Goal: Task Accomplishment & Management: Complete application form

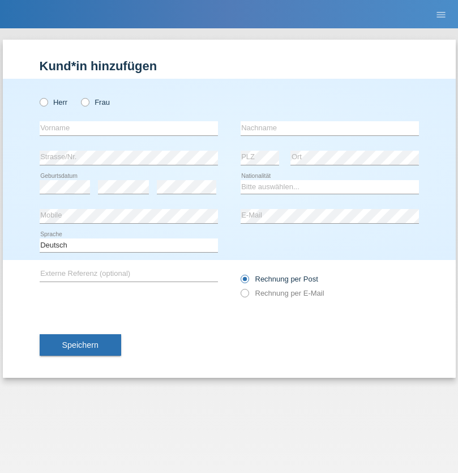
radio input "true"
click at [128, 128] on input "text" at bounding box center [129, 128] width 178 height 14
type input "naime"
click at [329, 128] on input "text" at bounding box center [330, 128] width 178 height 14
type input "llugiqi"
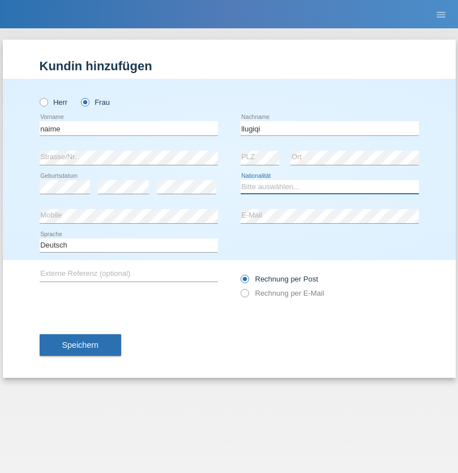
select select "CH"
radio input "true"
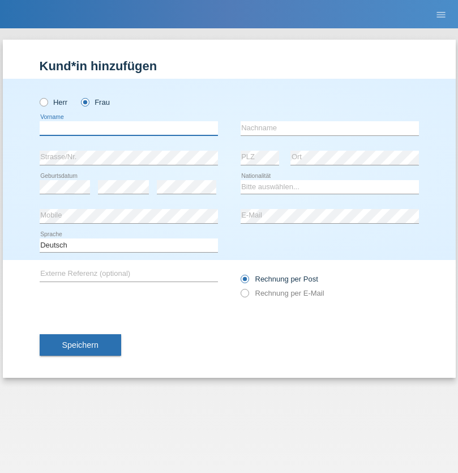
click at [128, 128] on input "text" at bounding box center [129, 128] width 178 height 14
type input "Nora"
click at [329, 128] on input "text" at bounding box center [330, 128] width 178 height 14
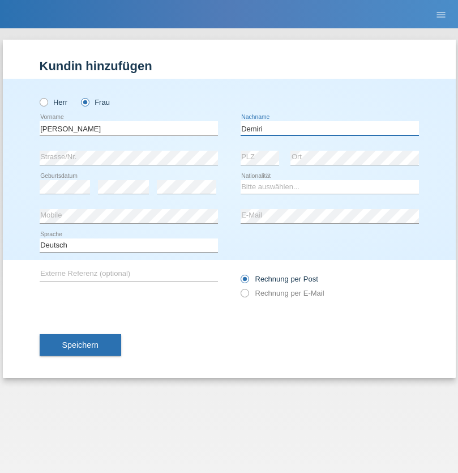
type input "Demiri"
select select "FR"
select select "C"
select select "29"
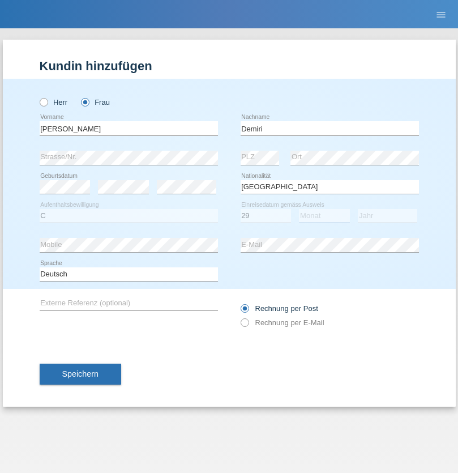
select select "07"
select select "2004"
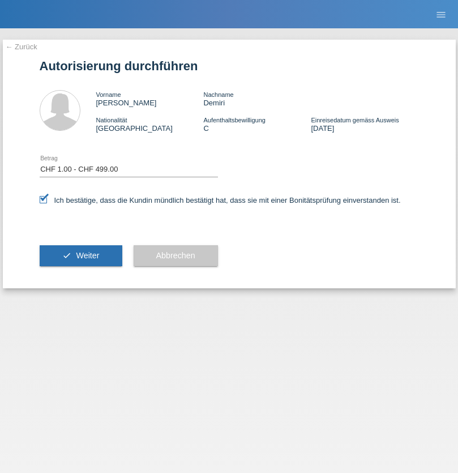
select select "1"
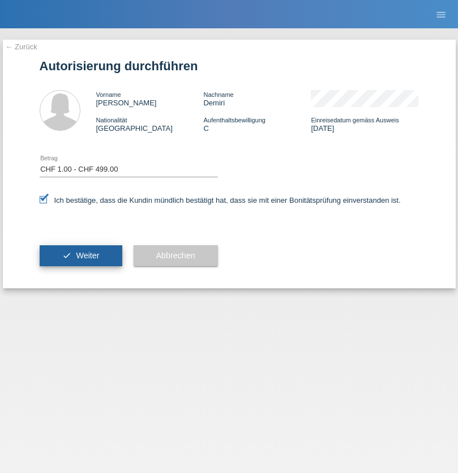
click at [80, 255] on span "Weiter" at bounding box center [87, 255] width 23 height 9
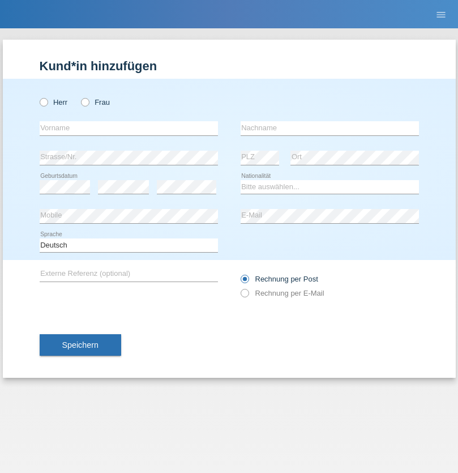
radio input "true"
click at [128, 128] on input "text" at bounding box center [129, 128] width 178 height 14
type input "Mustafa"
click at [329, 128] on input "text" at bounding box center [330, 128] width 178 height 14
type input "Sokol"
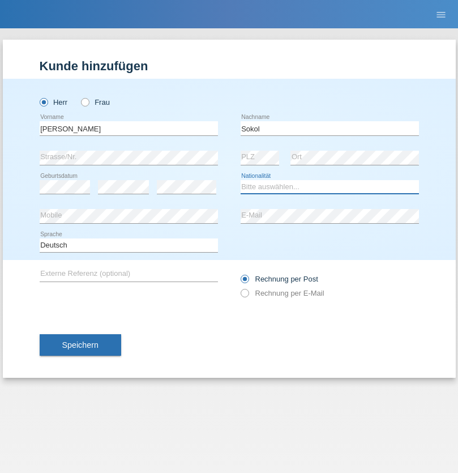
select select "XK"
select select "C"
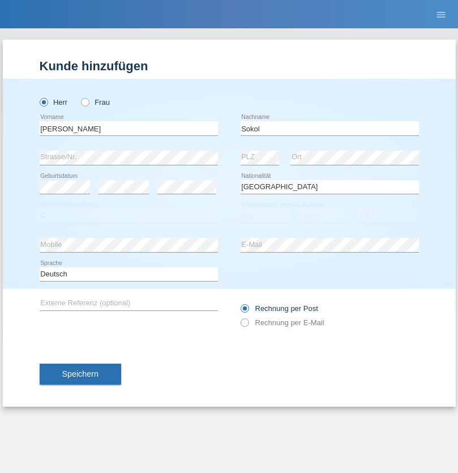
select select "02"
select select "08"
select select "1988"
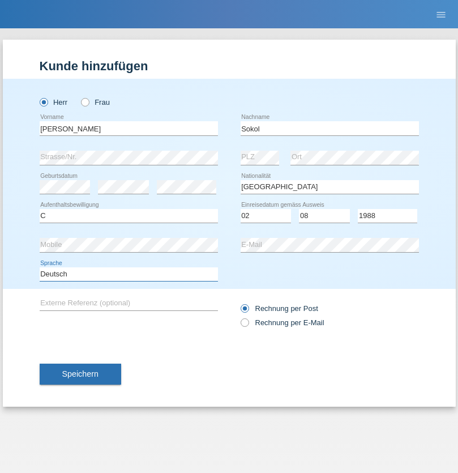
select select "en"
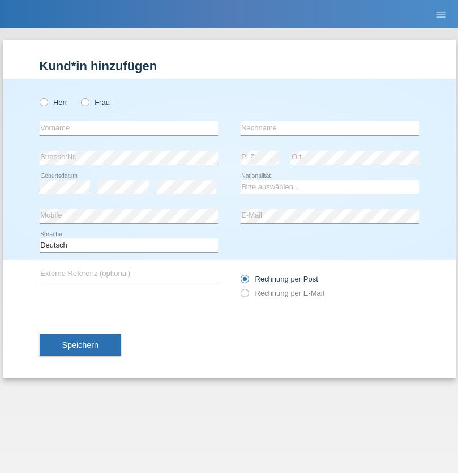
radio input "true"
click at [128, 128] on input "text" at bounding box center [129, 128] width 178 height 14
type input "[PERSON_NAME]"
click at [329, 128] on input "text" at bounding box center [330, 128] width 178 height 14
type input "Sokol"
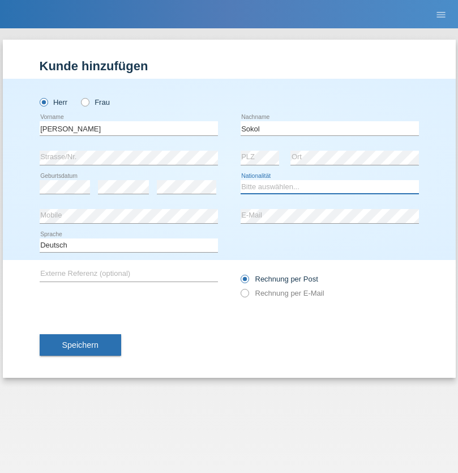
select select "XK"
select select "C"
select select "02"
select select "08"
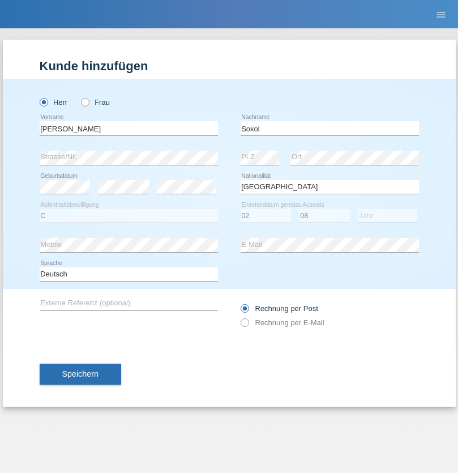
select select "1988"
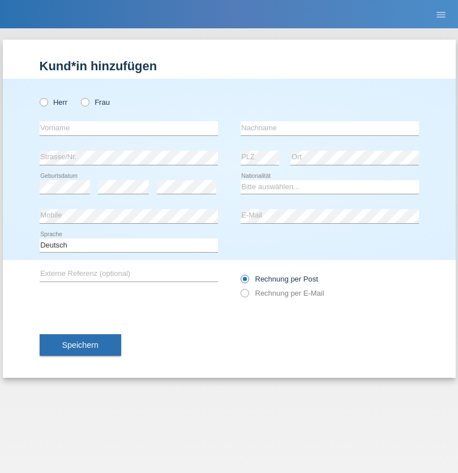
radio input "true"
click at [128, 128] on input "text" at bounding box center [129, 128] width 178 height 14
type input "Shanas"
click at [329, 128] on input "text" at bounding box center [330, 128] width 178 height 14
type input "Baranati"
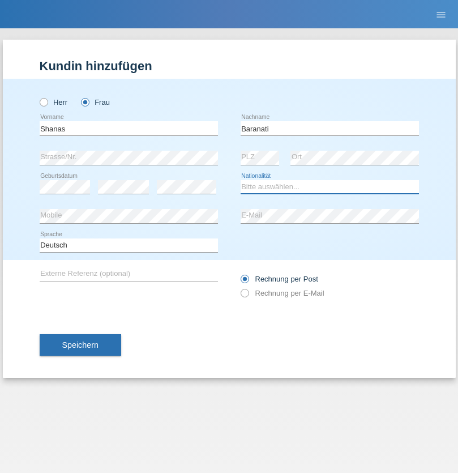
select select "CH"
radio input "true"
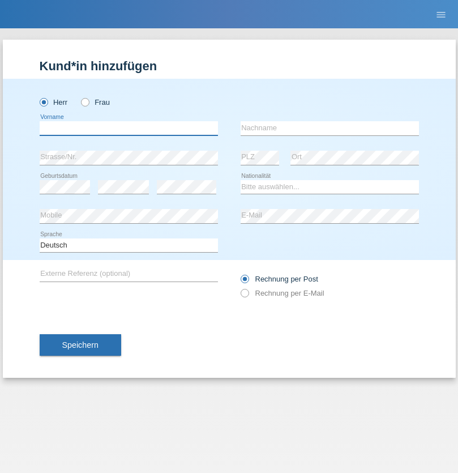
click at [128, 128] on input "text" at bounding box center [129, 128] width 178 height 14
type input "Zachariasz"
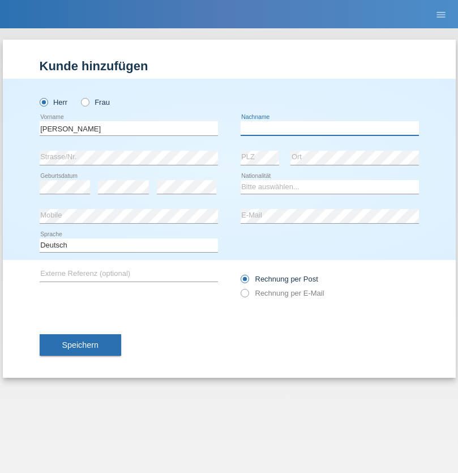
click at [329, 128] on input "text" at bounding box center [330, 128] width 178 height 14
type input "Komorowski"
select select "PL"
select select "C"
select select "11"
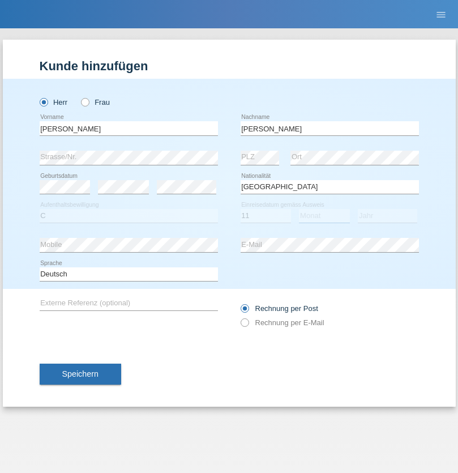
select select "01"
select select "2007"
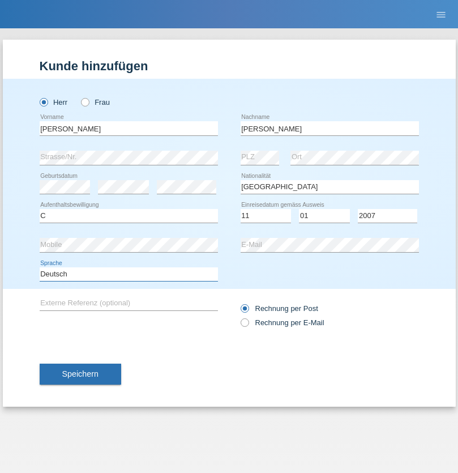
select select "en"
